Goal: Task Accomplishment & Management: Use online tool/utility

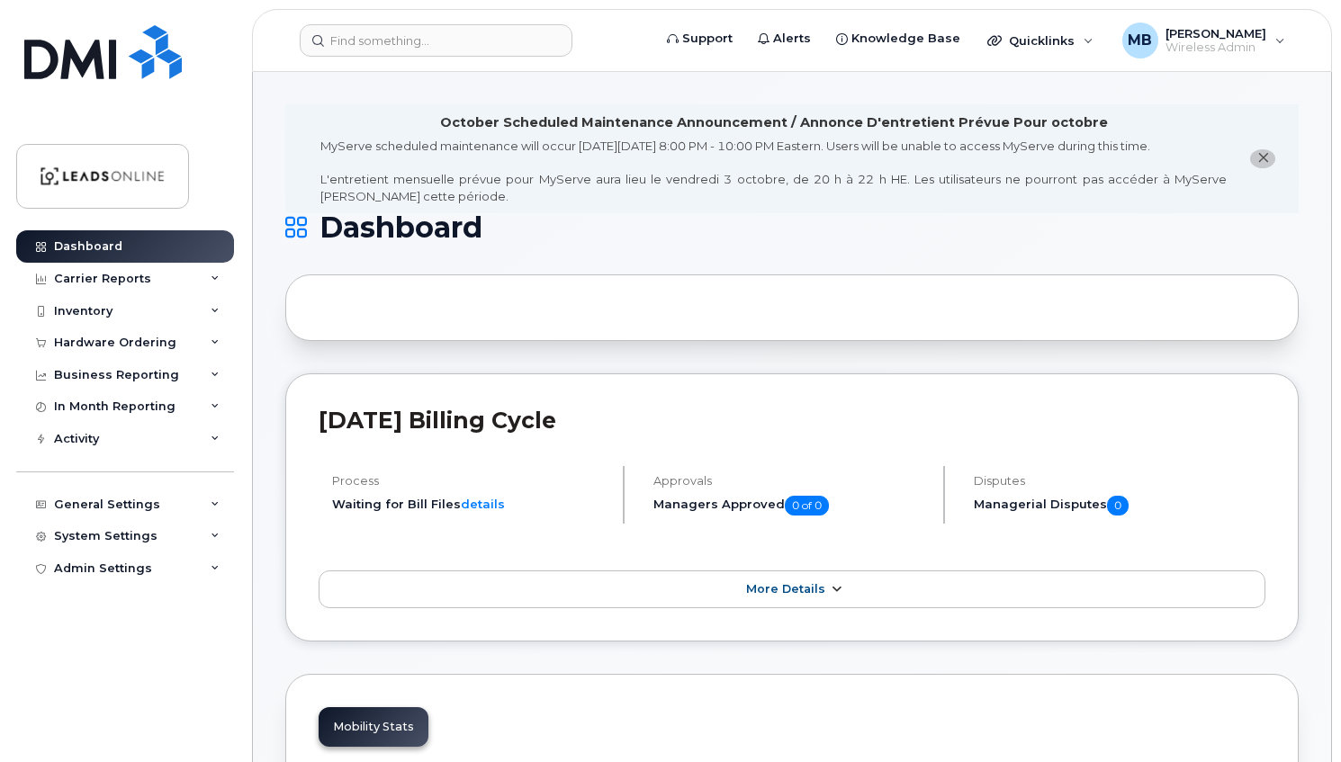
click at [734, 576] on link "More Details" at bounding box center [792, 589] width 947 height 38
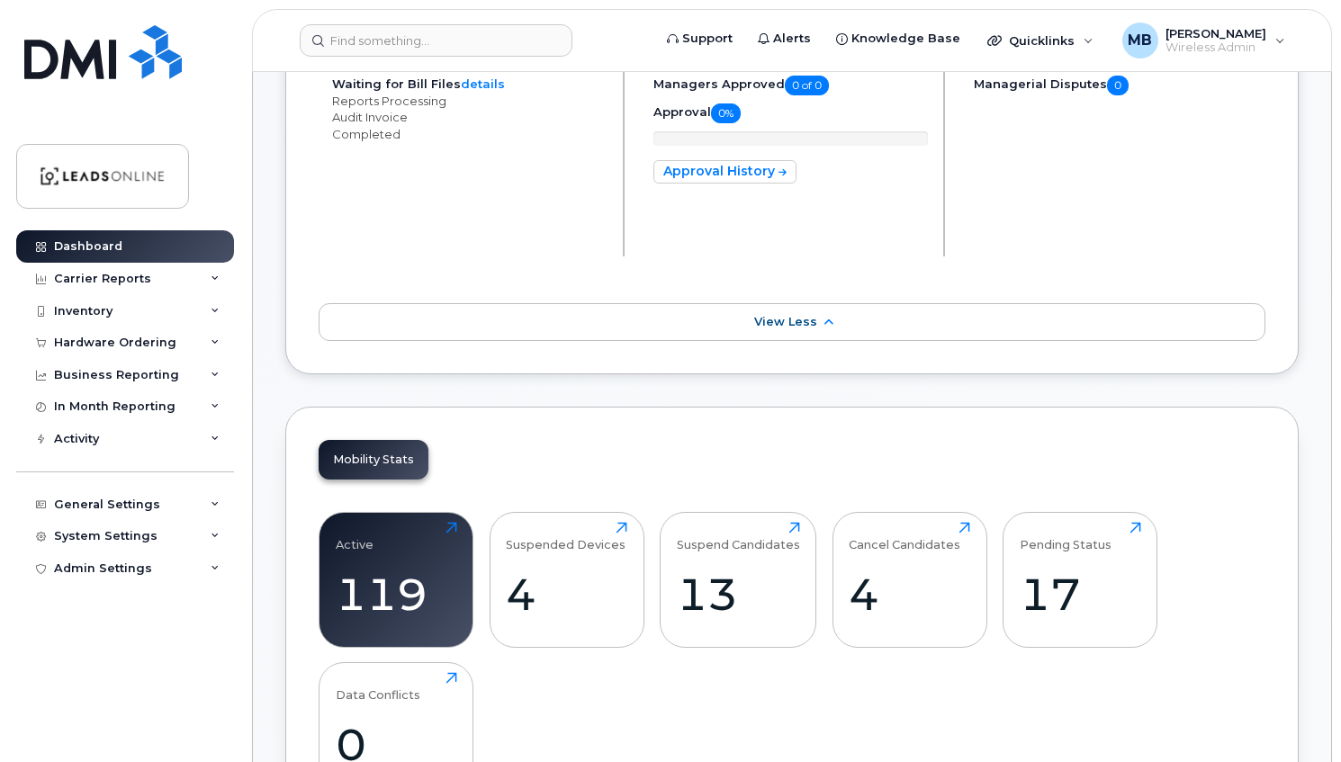
scroll to position [421, 0]
click at [134, 275] on div "Carrier Reports" at bounding box center [102, 279] width 97 height 14
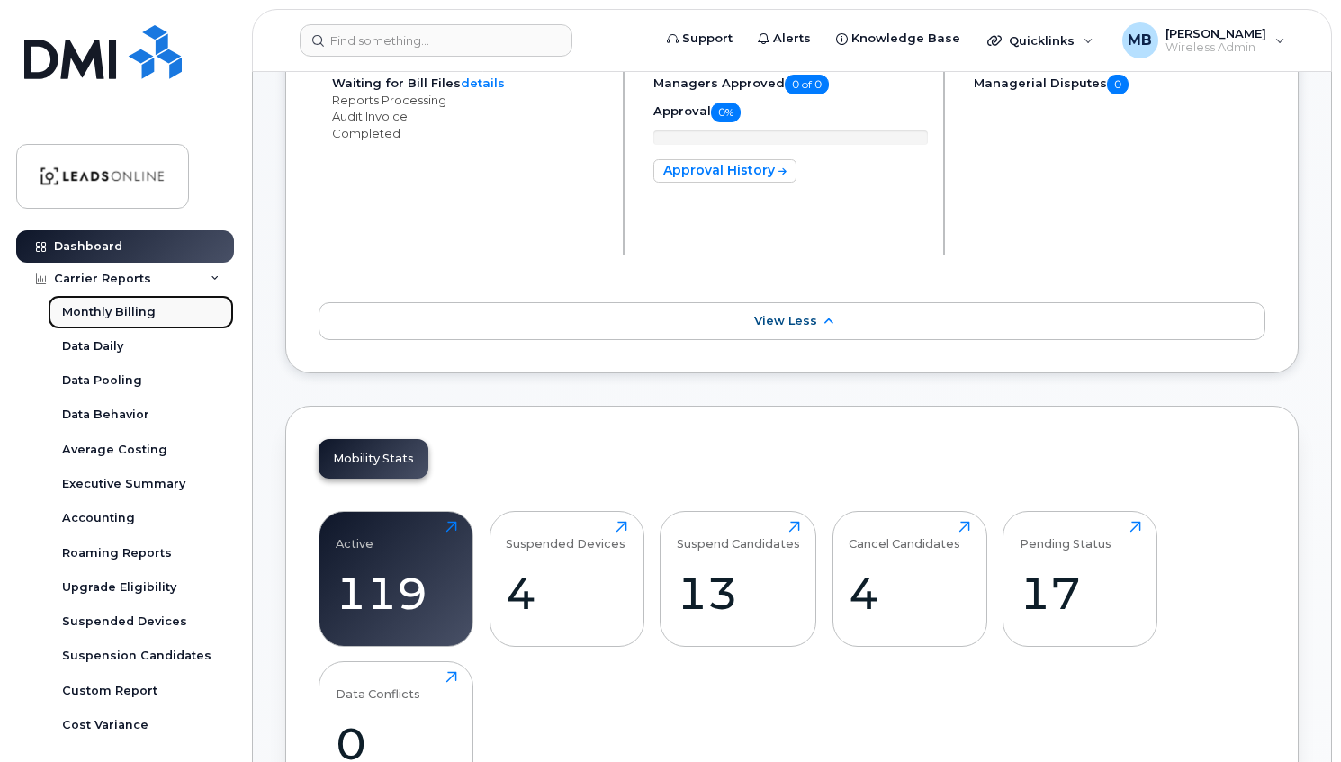
click at [117, 306] on div "Monthly Billing" at bounding box center [109, 312] width 94 height 16
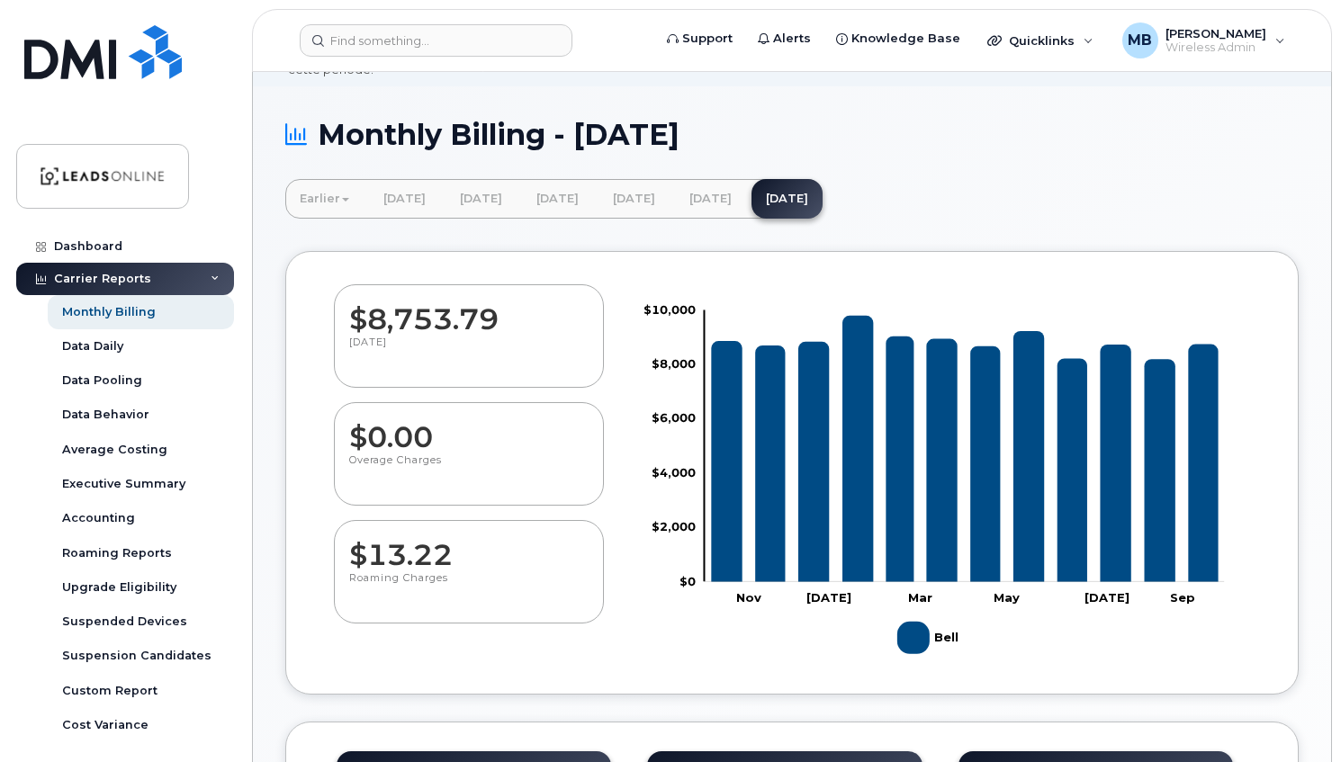
scroll to position [86, 0]
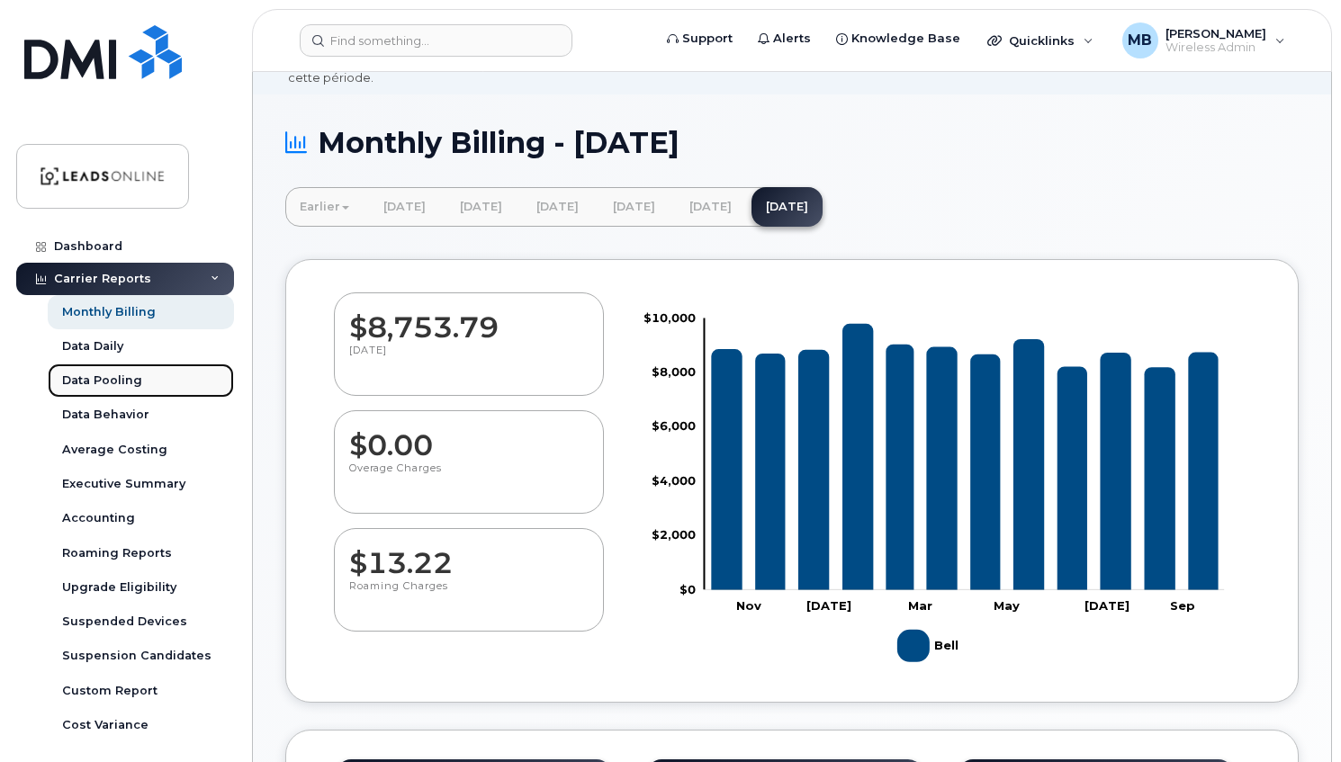
click at [93, 384] on div "Data Pooling" at bounding box center [102, 380] width 80 height 16
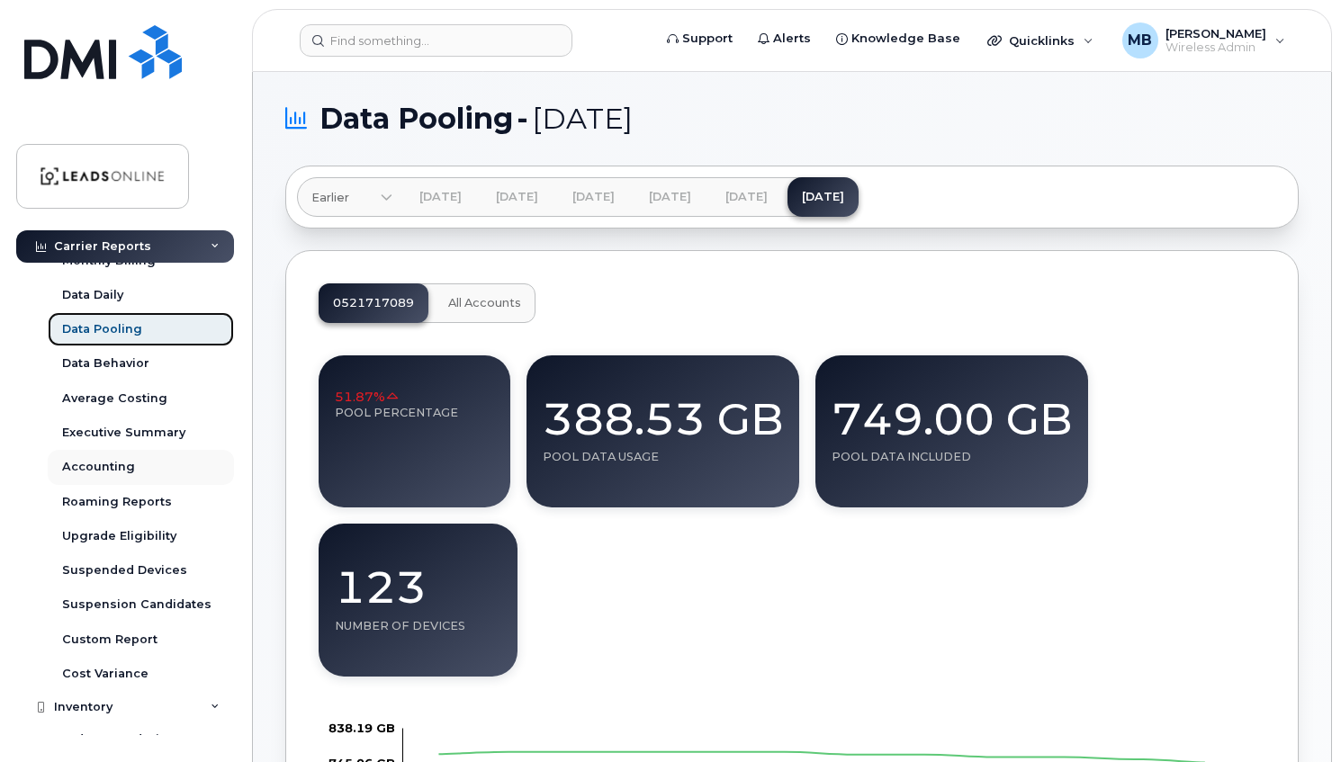
scroll to position [53, 0]
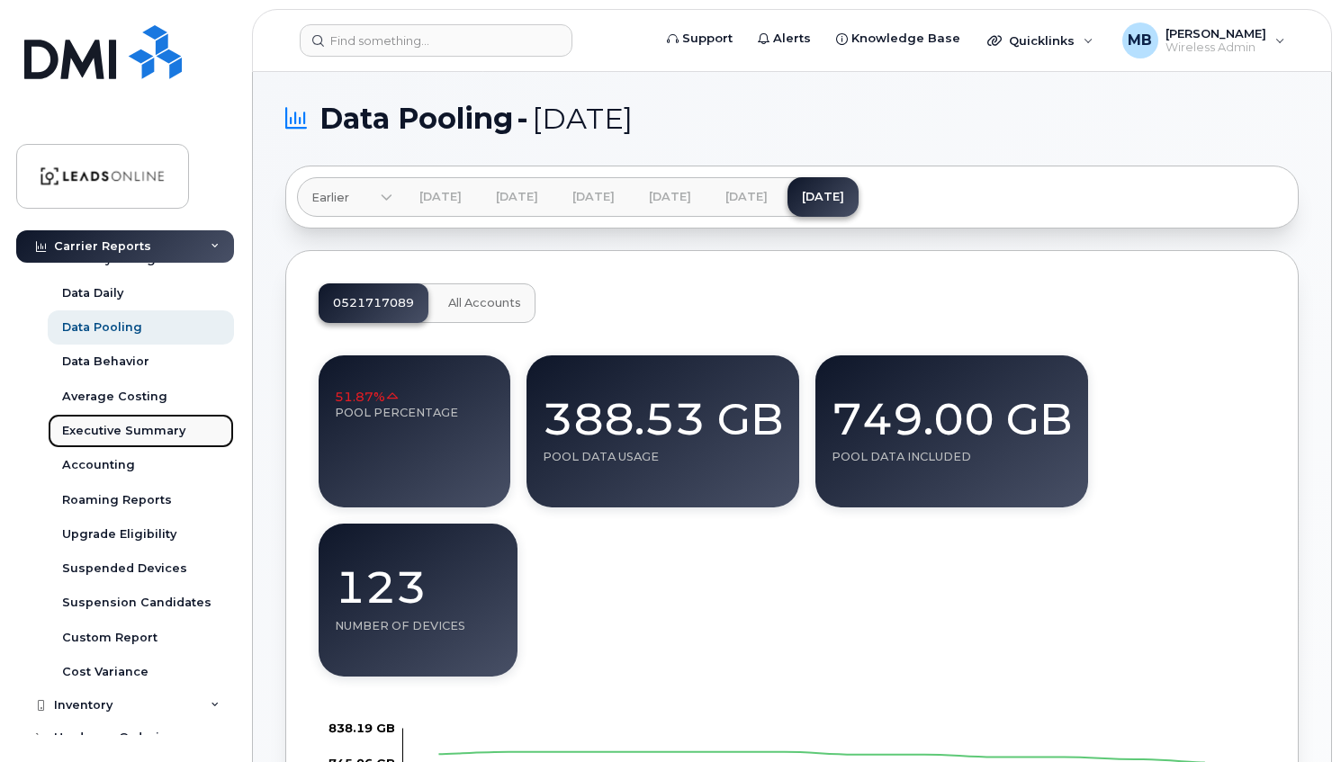
click at [142, 440] on link "Executive Summary" at bounding box center [141, 431] width 186 height 34
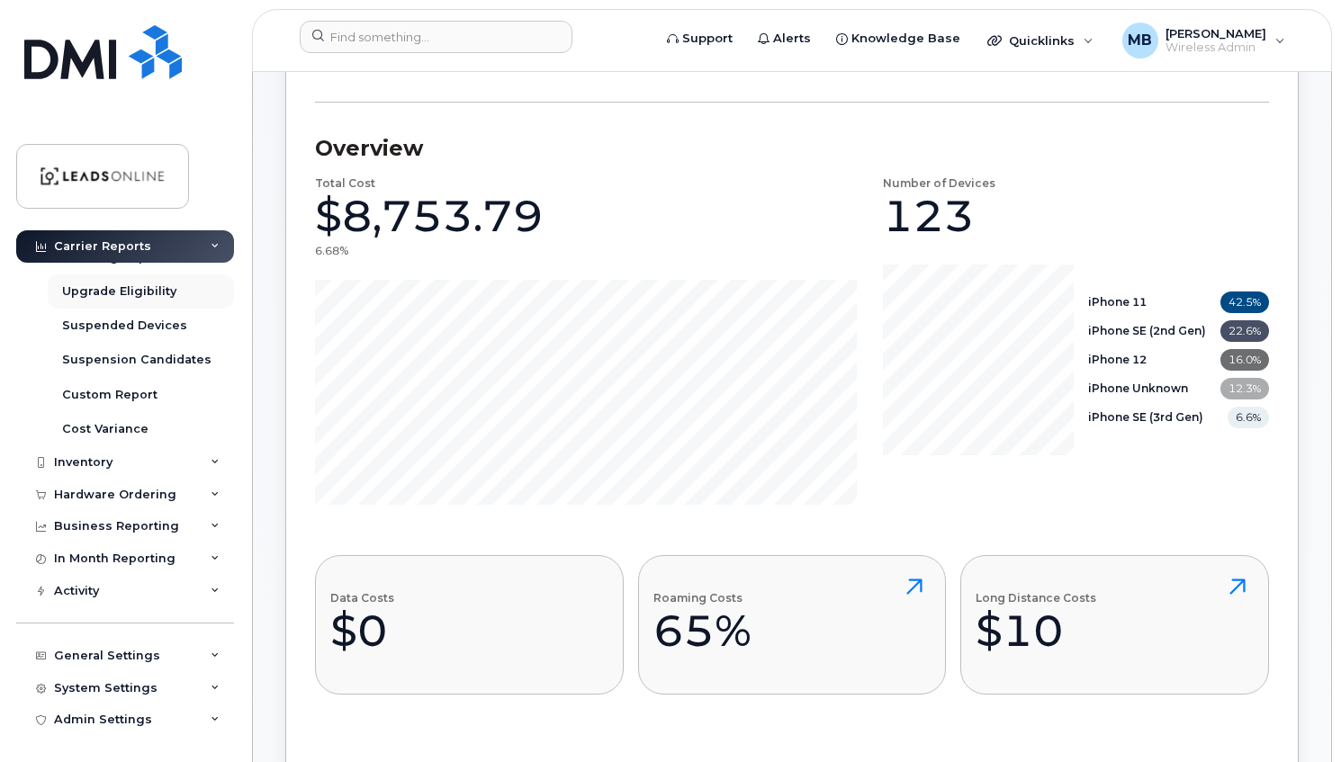
scroll to position [231, 0]
click at [108, 533] on div "Business Reporting" at bounding box center [116, 526] width 125 height 14
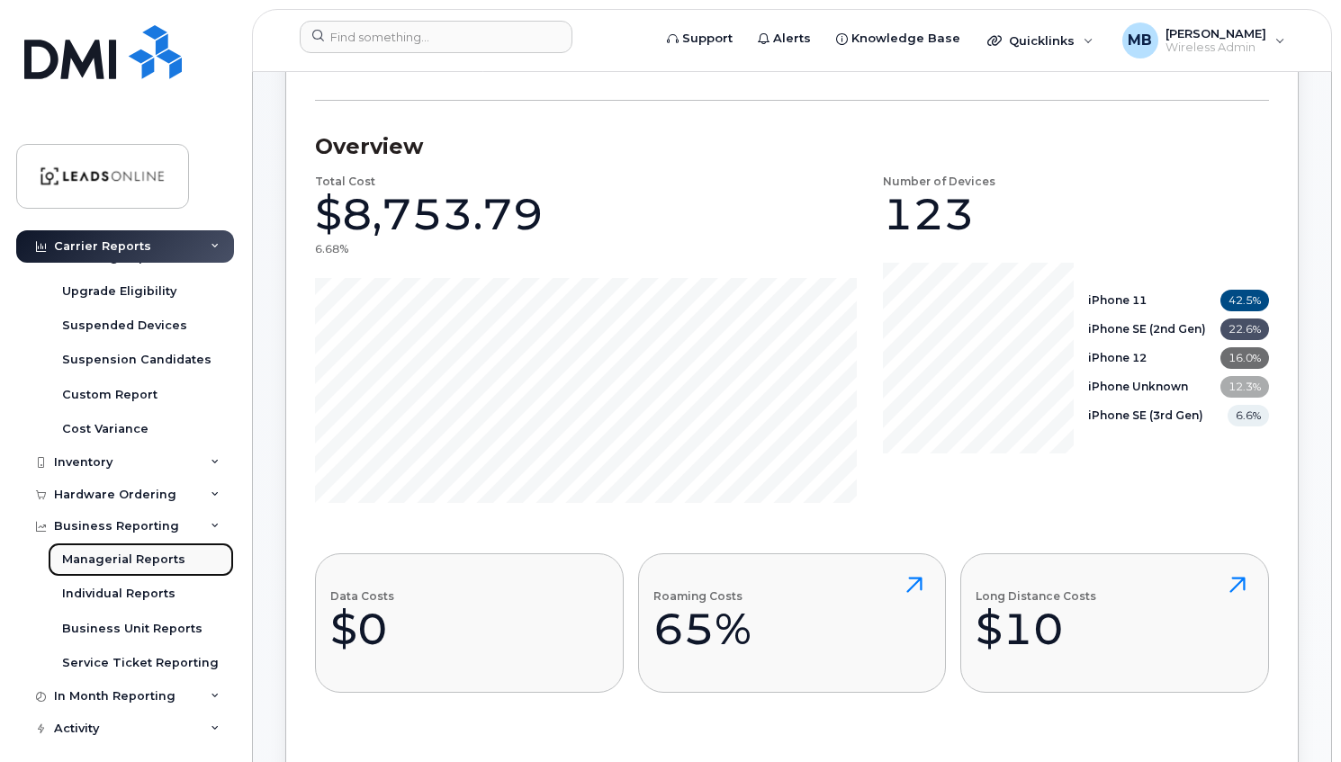
click at [113, 558] on div "Managerial Reports" at bounding box center [123, 560] width 123 height 16
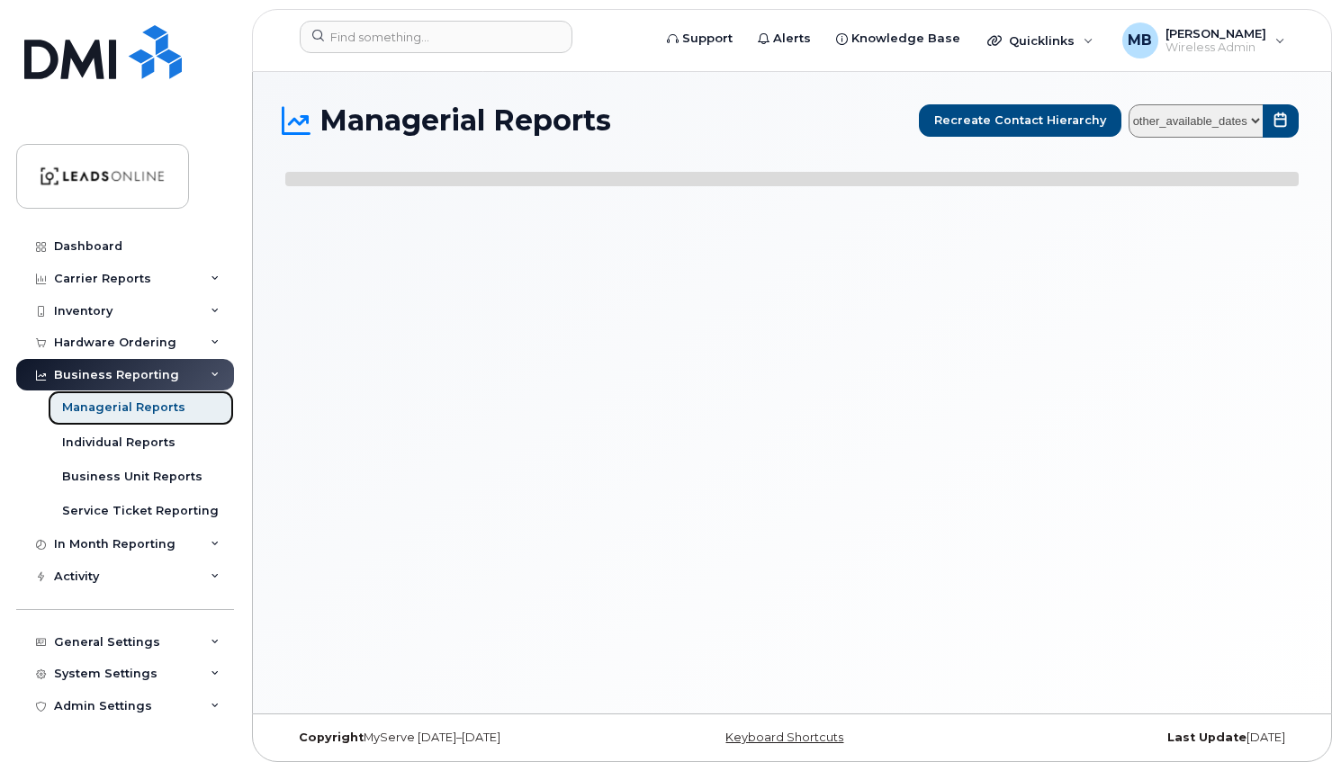
select select
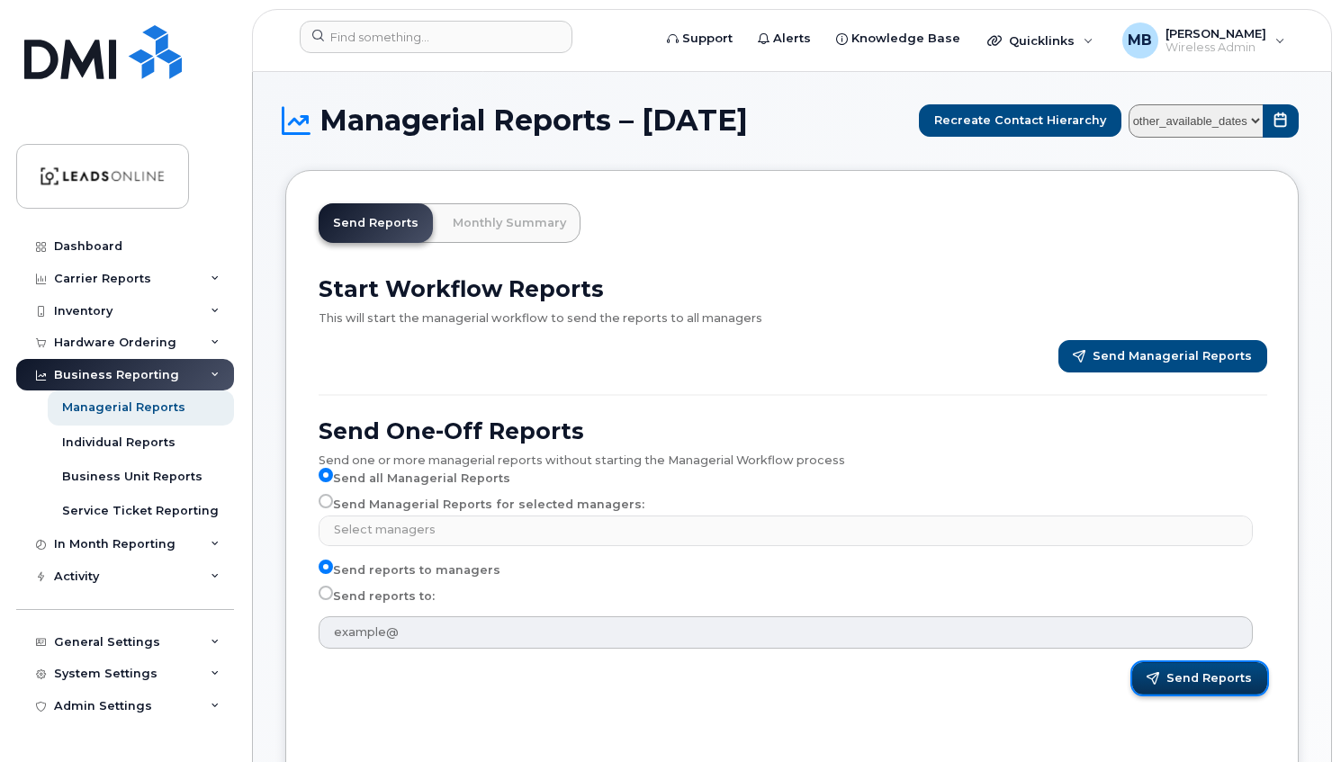
click at [1219, 686] on button "Send Reports" at bounding box center [1200, 678] width 136 height 32
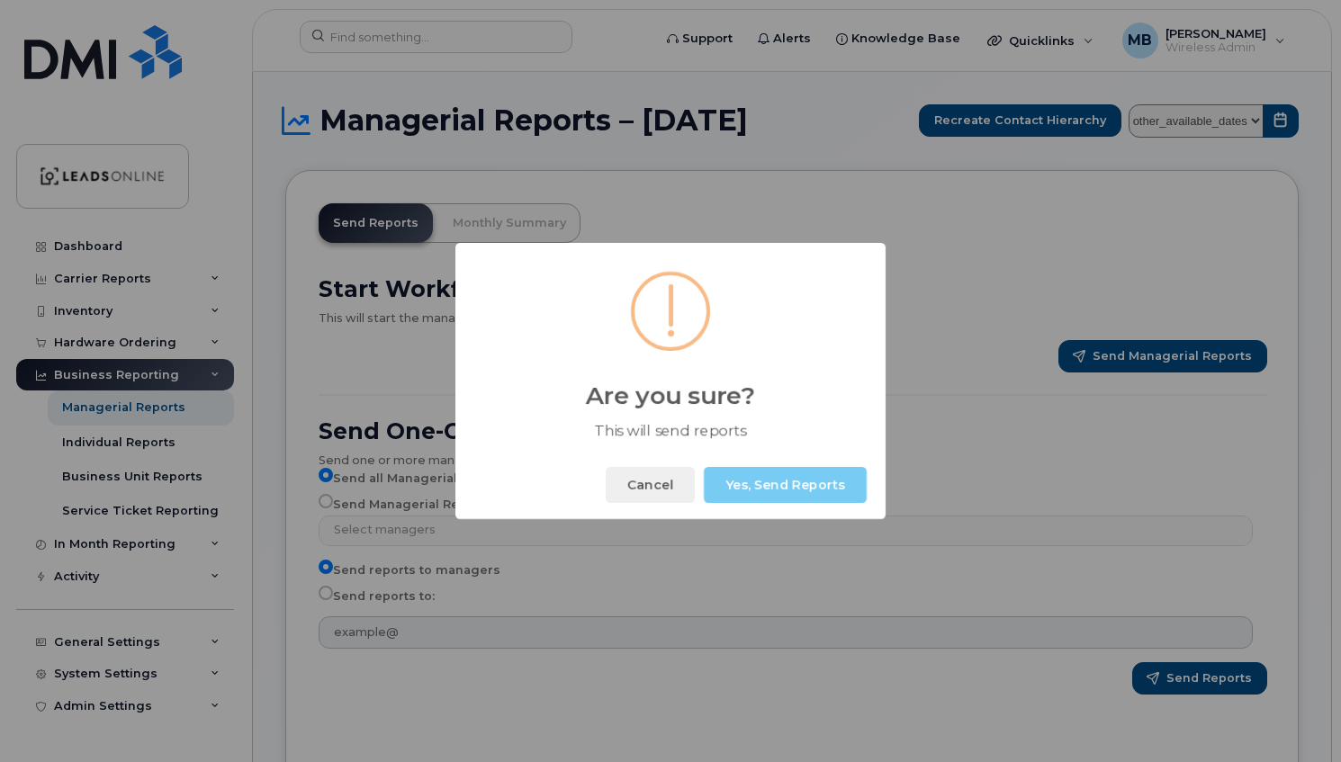
click at [797, 492] on button "Yes, Send Reports" at bounding box center [785, 485] width 163 height 36
